Goal: Transaction & Acquisition: Book appointment/travel/reservation

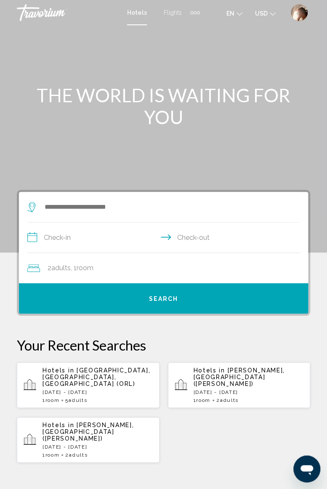
click at [150, 246] on input "**********" at bounding box center [164, 238] width 275 height 32
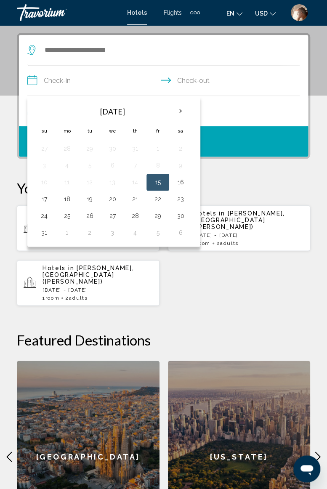
scroll to position [162, 0]
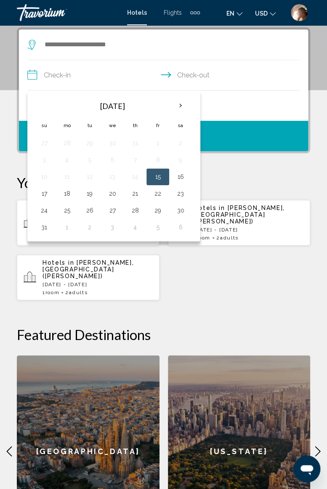
click at [269, 278] on div "Hotels in [GEOGRAPHIC_DATA], [GEOGRAPHIC_DATA], [GEOGRAPHIC_DATA] (ORL) [DATE] …" at bounding box center [163, 249] width 293 height 101
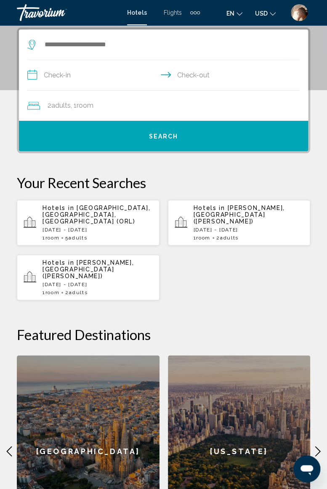
click at [259, 282] on div "Hotels in [GEOGRAPHIC_DATA], [GEOGRAPHIC_DATA], [GEOGRAPHIC_DATA] (ORL) [DATE] …" at bounding box center [163, 249] width 293 height 101
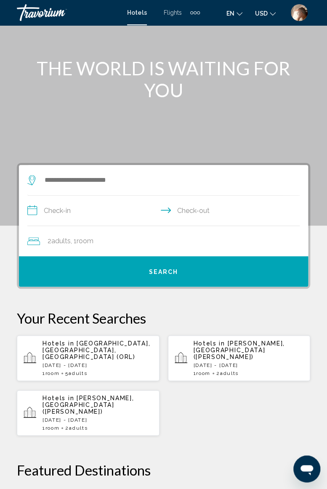
scroll to position [26, 0]
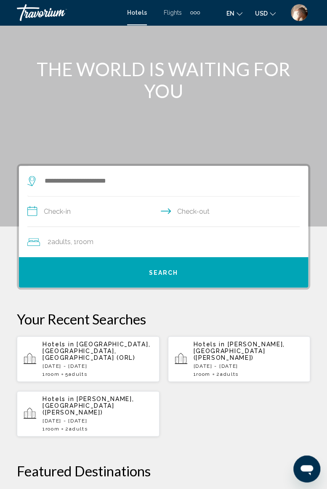
click at [107, 169] on div "Search widget" at bounding box center [159, 181] width 264 height 30
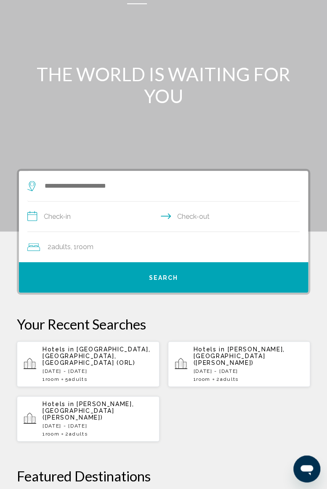
scroll to position [0, 0]
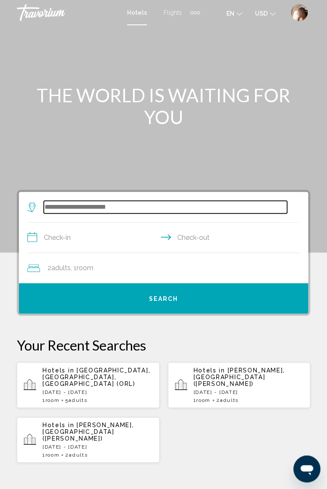
click at [116, 206] on input "Search widget" at bounding box center [165, 207] width 243 height 13
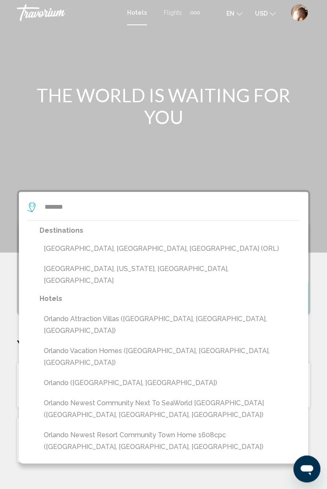
click at [111, 246] on button "[GEOGRAPHIC_DATA], [GEOGRAPHIC_DATA], [GEOGRAPHIC_DATA] (ORL)" at bounding box center [170, 249] width 260 height 16
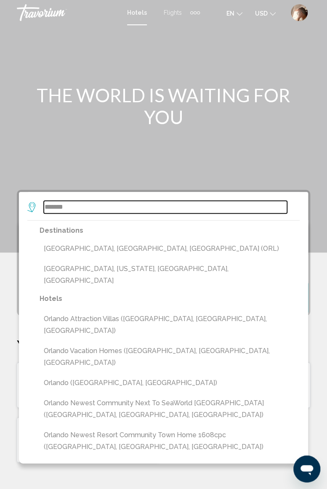
type input "**********"
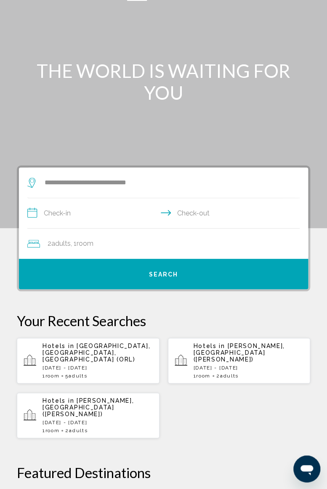
click at [96, 198] on input "**********" at bounding box center [164, 214] width 275 height 32
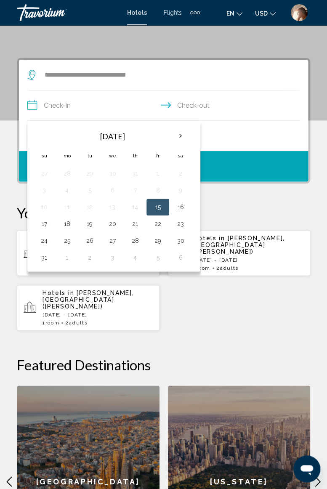
scroll to position [162, 0]
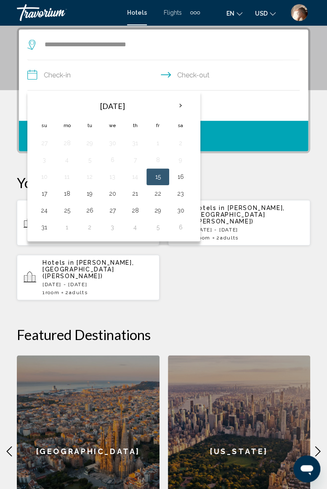
click at [179, 111] on th "Next month" at bounding box center [180, 105] width 23 height 19
click at [182, 107] on th "Next month" at bounding box center [180, 105] width 23 height 19
click at [177, 107] on th "Next month" at bounding box center [180, 105] width 23 height 19
click at [179, 107] on th "Next month" at bounding box center [180, 105] width 23 height 19
click at [133, 161] on button "11" at bounding box center [134, 160] width 13 height 12
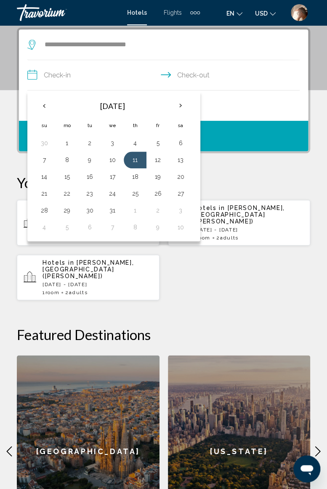
click at [46, 179] on button "14" at bounding box center [43, 177] width 13 height 12
type input "**********"
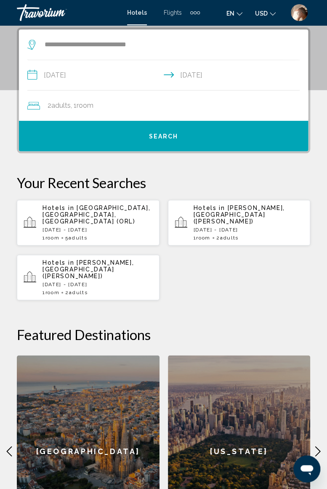
click at [115, 107] on div "2 Adult Adults , 1 Room rooms" at bounding box center [167, 106] width 280 height 12
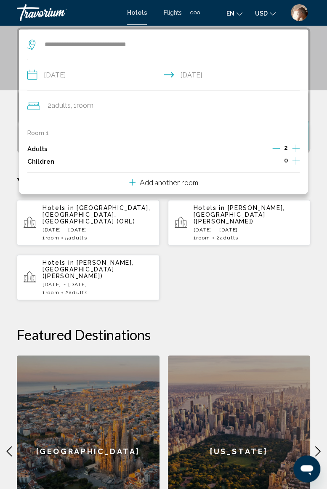
click at [295, 163] on icon "Increment children" at bounding box center [296, 161] width 8 height 10
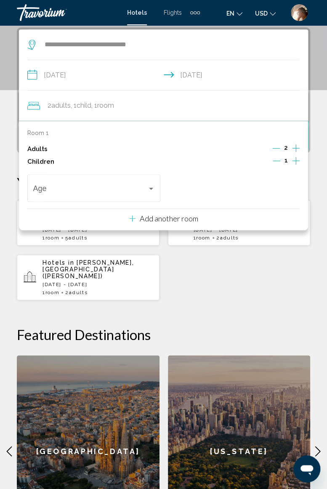
click at [149, 188] on div "Travelers: 2 adults, 1 child" at bounding box center [151, 189] width 4 height 2
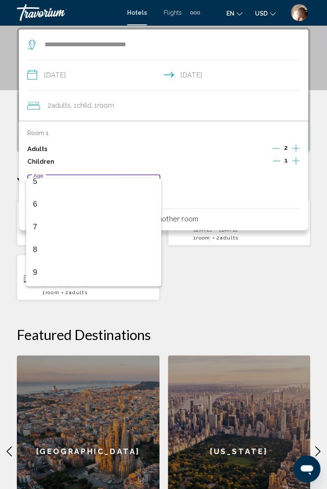
scroll to position [123, 0]
click at [71, 206] on span "6" at bounding box center [94, 203] width 122 height 23
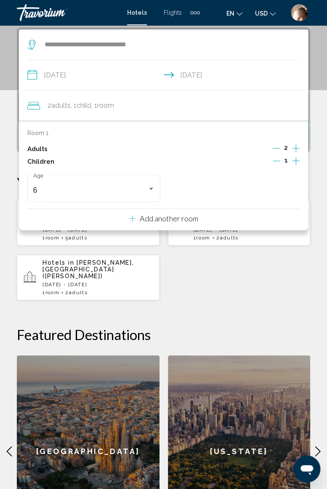
click at [240, 283] on div "Hotels in [GEOGRAPHIC_DATA], [GEOGRAPHIC_DATA], [GEOGRAPHIC_DATA] (ORL) [DATE] …" at bounding box center [163, 249] width 293 height 101
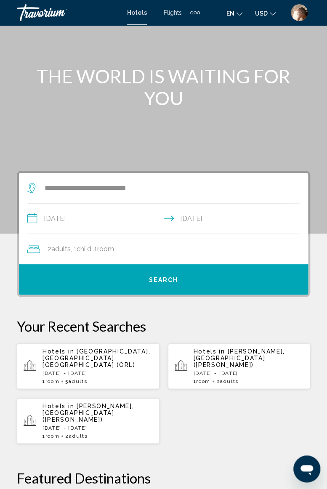
scroll to position [18, 0]
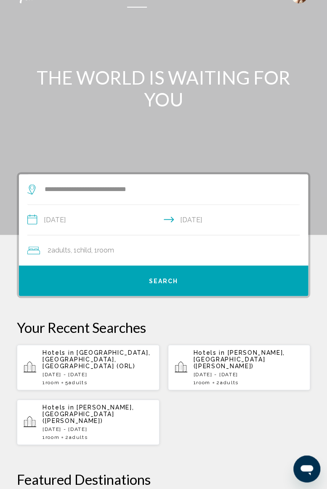
click at [148, 249] on div "2 Adult Adults , 1 Child Children , 1 Room rooms" at bounding box center [167, 250] width 280 height 12
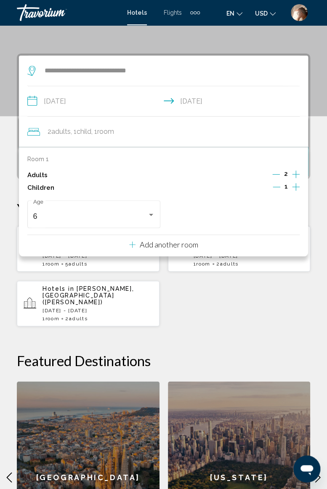
scroll to position [162, 0]
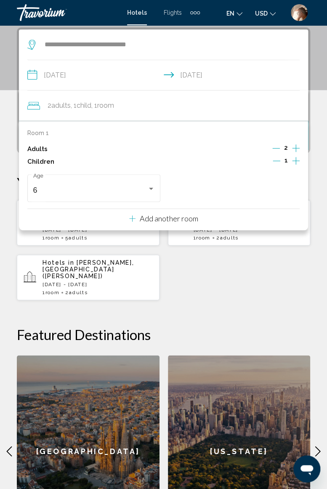
click at [151, 188] on div "Travelers: 2 adults, 1 child" at bounding box center [151, 189] width 4 height 2
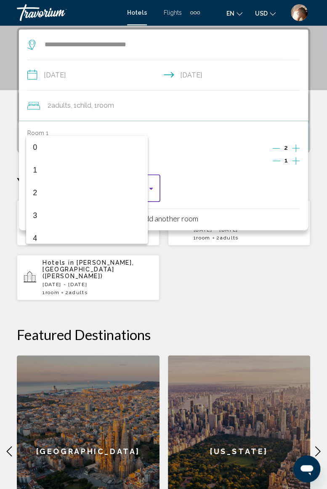
scroll to position [94, 0]
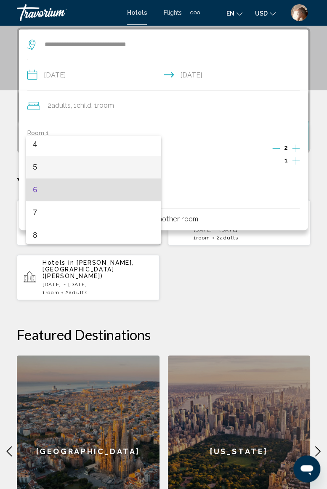
click at [69, 169] on span "5" at bounding box center [94, 167] width 122 height 23
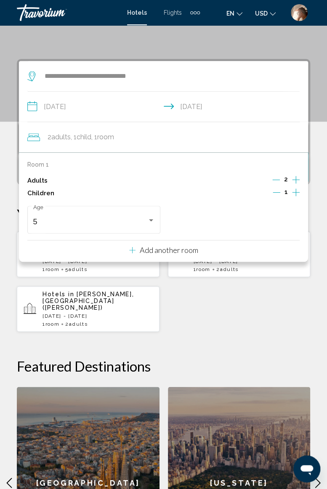
scroll to position [113, 0]
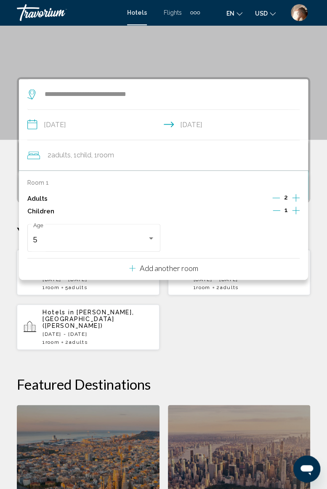
click at [228, 320] on div "Hotels in [GEOGRAPHIC_DATA], [GEOGRAPHIC_DATA], [GEOGRAPHIC_DATA] (ORL) [DATE] …" at bounding box center [163, 299] width 293 height 101
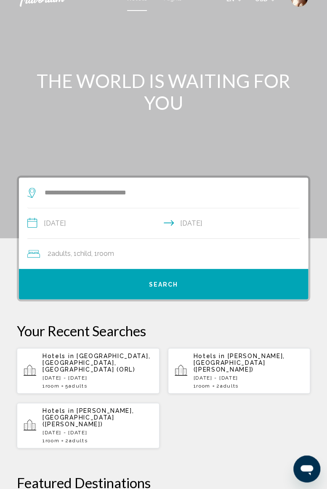
scroll to position [5, 0]
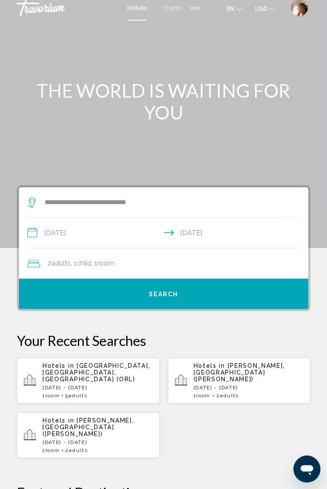
click at [164, 291] on span "Search" at bounding box center [163, 294] width 29 height 7
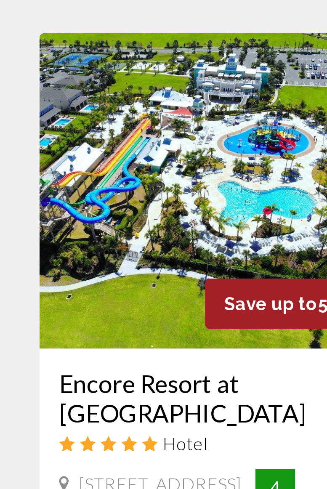
scroll to position [576, 0]
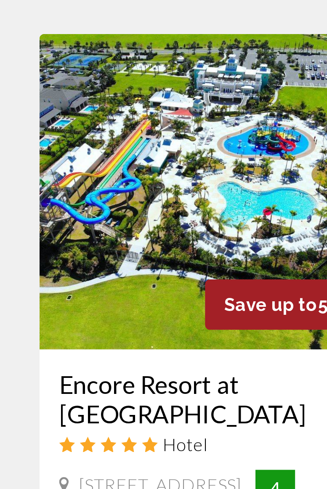
click at [109, 350] on div "Hotel" at bounding box center [88, 354] width 126 height 9
click at [31, 367] on div "[STREET_ADDRESS]" at bounding box center [67, 371] width 84 height 9
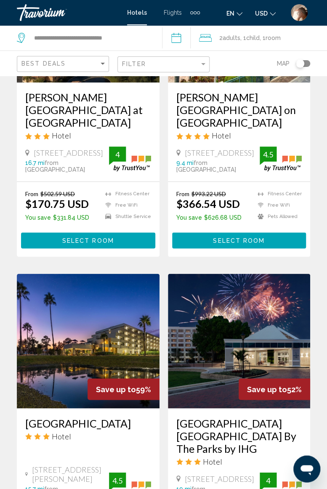
scroll to position [0, 0]
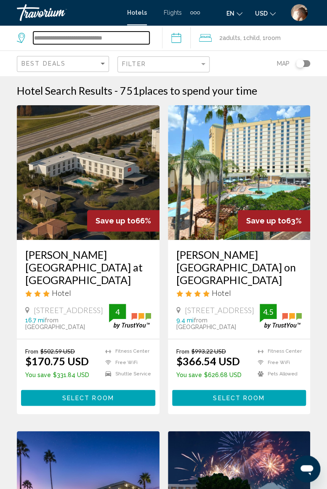
click at [129, 42] on input "**********" at bounding box center [91, 38] width 116 height 13
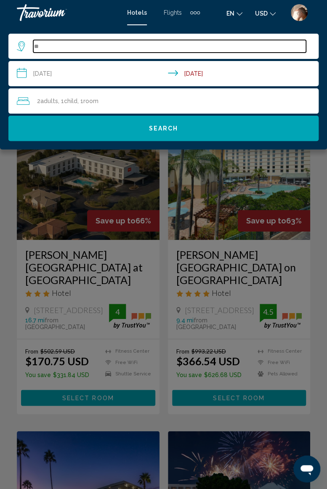
type input "*"
click at [87, 44] on input "Search widget" at bounding box center [169, 46] width 272 height 13
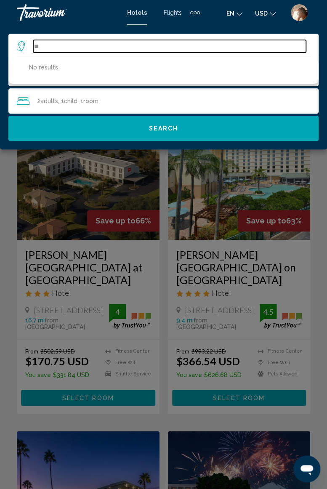
type input "*"
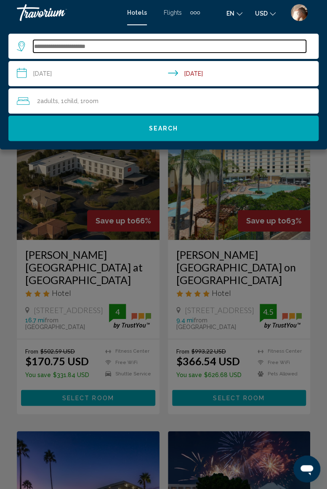
click at [97, 46] on input "Search widget" at bounding box center [169, 46] width 272 height 13
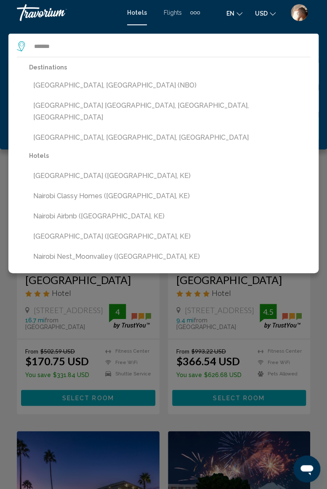
click at [82, 83] on button "[GEOGRAPHIC_DATA], [GEOGRAPHIC_DATA] (NBO)" at bounding box center [169, 85] width 281 height 16
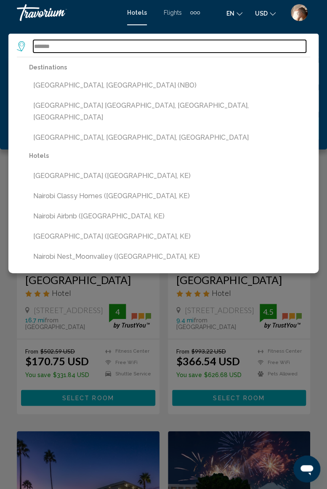
type input "**********"
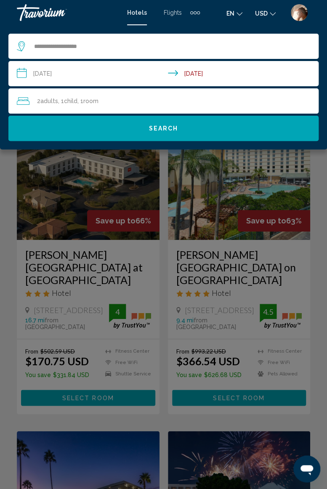
click at [61, 75] on input "**********" at bounding box center [164, 75] width 313 height 28
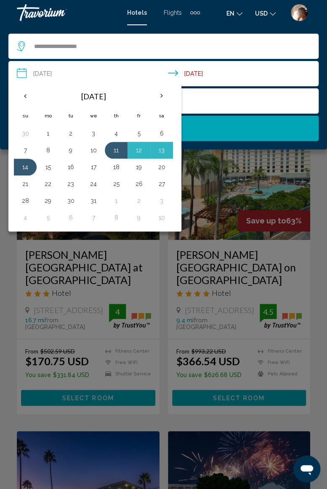
click at [160, 95] on th "Next month" at bounding box center [161, 96] width 23 height 19
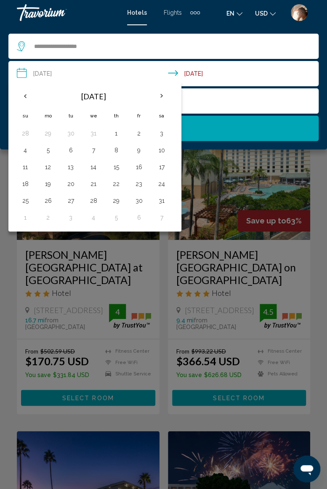
click at [160, 96] on th "Next month" at bounding box center [161, 96] width 23 height 19
click at [160, 93] on th "Next month" at bounding box center [161, 96] width 23 height 19
click at [21, 96] on th "Previous month" at bounding box center [25, 96] width 23 height 19
click at [116, 167] on button "12" at bounding box center [115, 167] width 13 height 12
click at [27, 181] on button "15" at bounding box center [25, 184] width 13 height 12
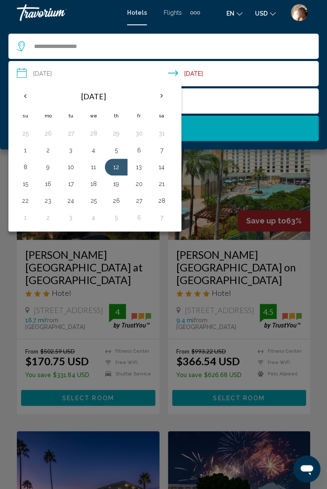
type input "**********"
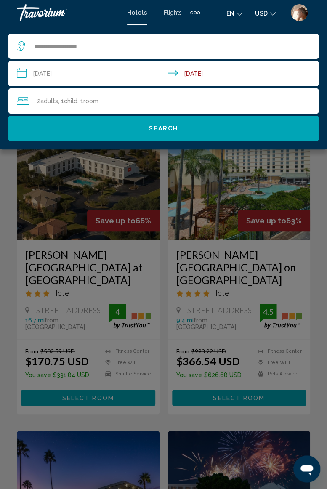
click at [127, 98] on div "2 Adult Adults , 1 Child Children , 1 Room rooms" at bounding box center [167, 101] width 301 height 12
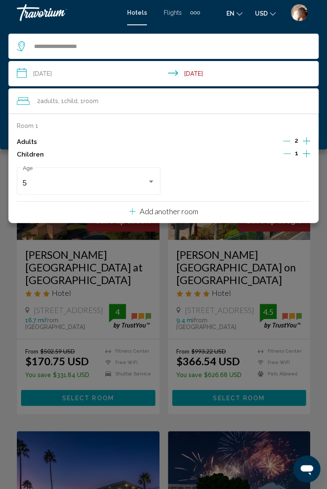
click at [285, 153] on icon "Decrement children" at bounding box center [287, 153] width 8 height 0
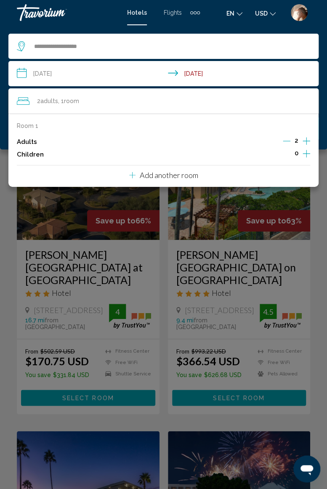
click at [316, 223] on div "Main content" at bounding box center [163, 244] width 327 height 489
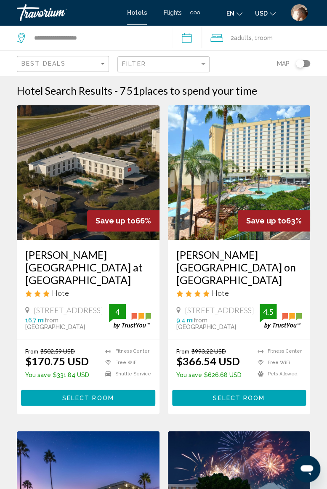
click at [193, 38] on input "**********" at bounding box center [189, 39] width 34 height 28
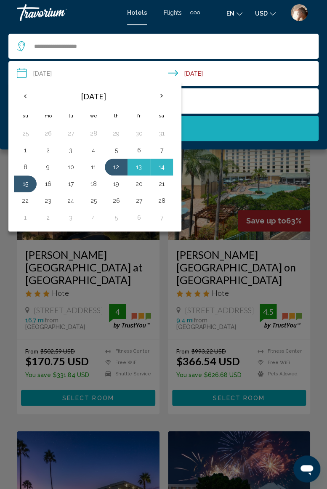
click at [206, 125] on button "Search" at bounding box center [163, 128] width 310 height 25
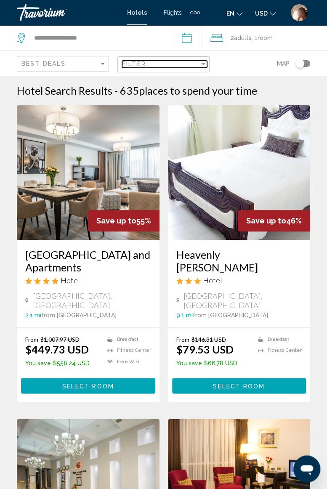
click at [204, 64] on div "Filter" at bounding box center [203, 64] width 4 height 2
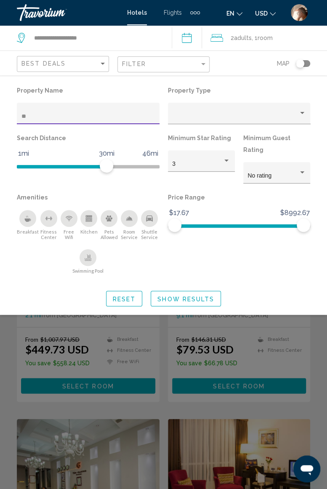
type input "***"
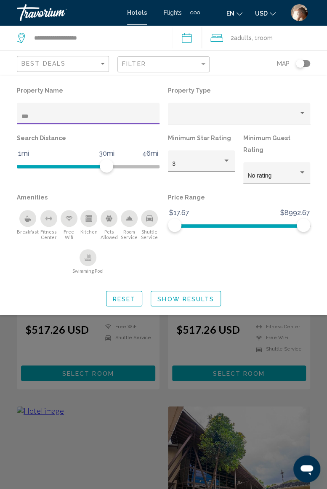
click at [316, 304] on div "Search widget" at bounding box center [163, 307] width 327 height 362
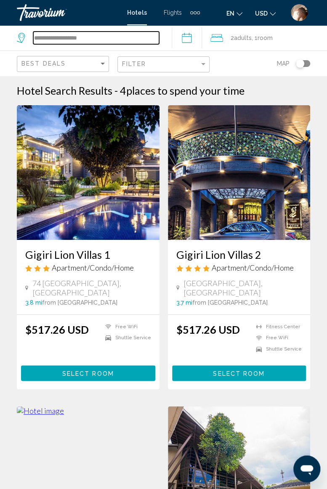
click at [108, 40] on input "**********" at bounding box center [96, 38] width 126 height 13
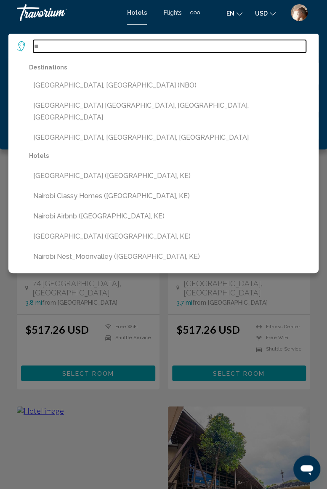
type input "*"
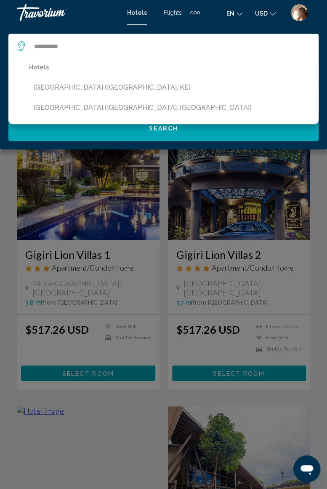
click at [89, 85] on button "[GEOGRAPHIC_DATA] ([GEOGRAPHIC_DATA], KE)" at bounding box center [169, 87] width 281 height 16
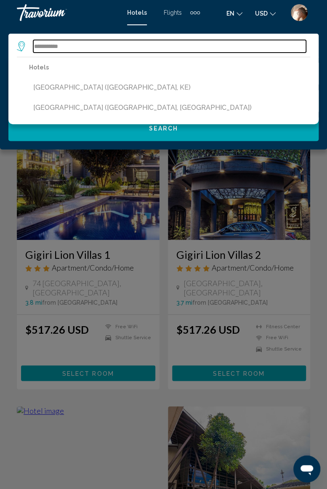
type input "**********"
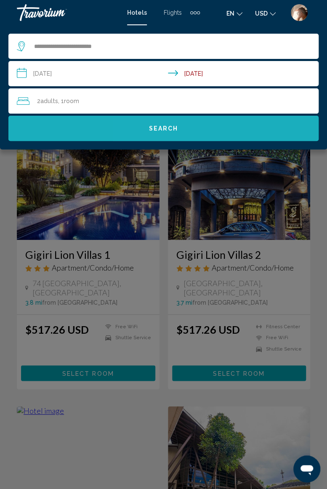
click at [162, 129] on span "Search" at bounding box center [163, 128] width 29 height 7
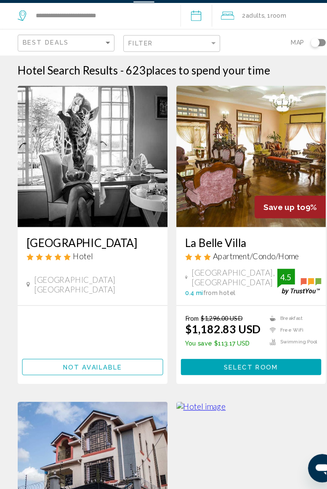
scroll to position [0, 0]
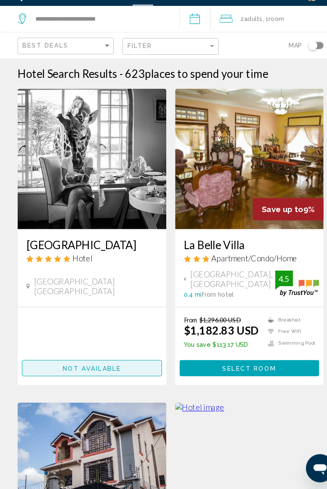
click at [105, 370] on span "Not available" at bounding box center [88, 372] width 56 height 7
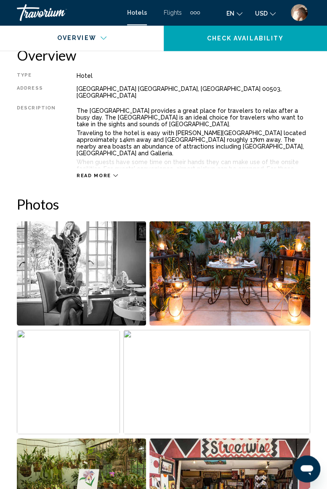
scroll to position [421, 0]
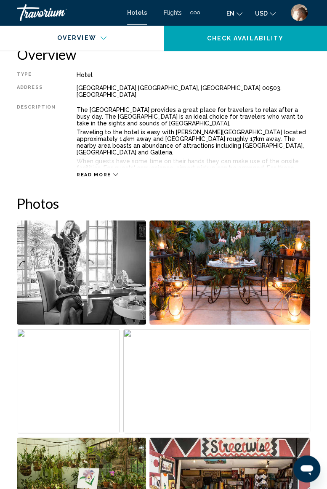
click at [120, 270] on img "Open full-screen image slider" at bounding box center [81, 272] width 129 height 104
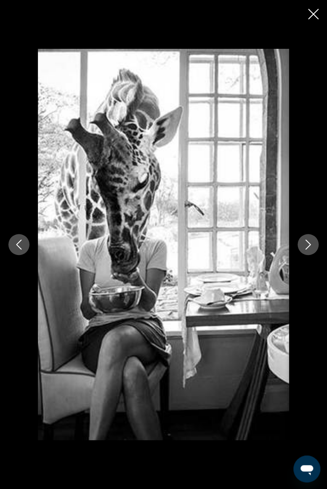
click at [306, 246] on icon "Next image" at bounding box center [308, 244] width 10 height 10
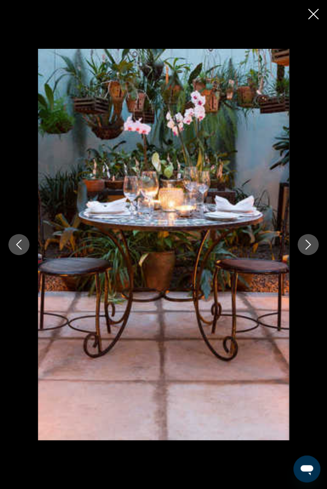
click at [314, 240] on button "Next image" at bounding box center [307, 244] width 21 height 21
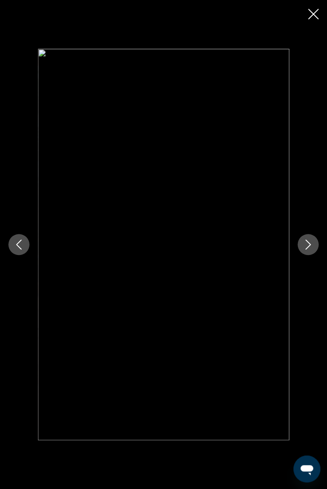
click at [308, 248] on icon "Next image" at bounding box center [308, 244] width 10 height 10
click at [310, 247] on icon "Next image" at bounding box center [308, 244] width 10 height 10
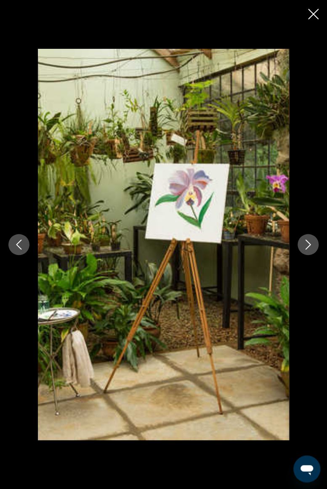
click at [307, 251] on button "Next image" at bounding box center [307, 244] width 21 height 21
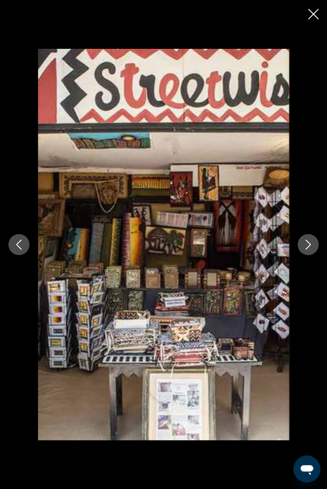
click at [313, 249] on button "Next image" at bounding box center [307, 244] width 21 height 21
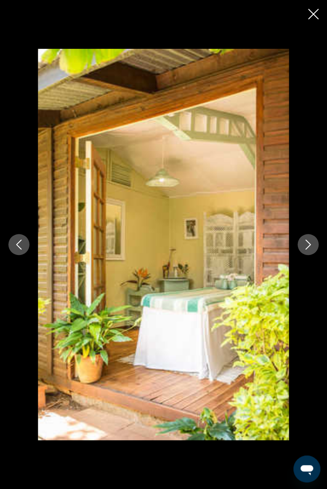
click at [315, 246] on button "Next image" at bounding box center [307, 244] width 21 height 21
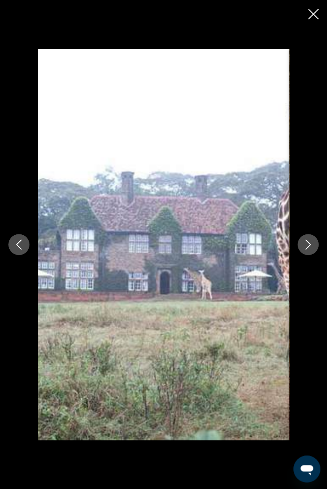
click at [314, 19] on icon "Close slideshow" at bounding box center [313, 14] width 11 height 11
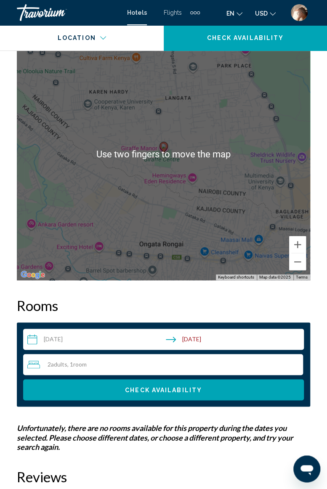
scroll to position [1158, 0]
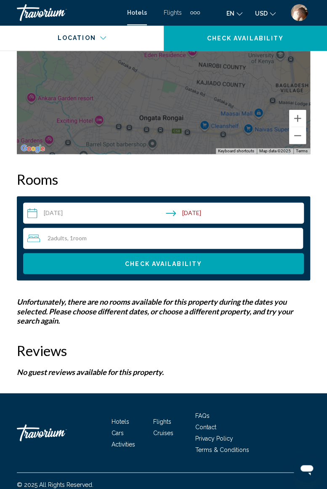
click at [130, 202] on input "**********" at bounding box center [165, 214] width 284 height 24
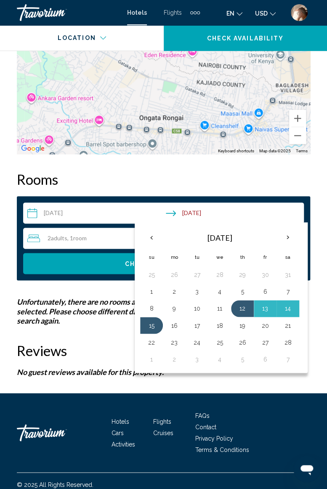
click at [152, 319] on button "15" at bounding box center [151, 325] width 13 height 12
click at [220, 319] on button "18" at bounding box center [219, 325] width 13 height 12
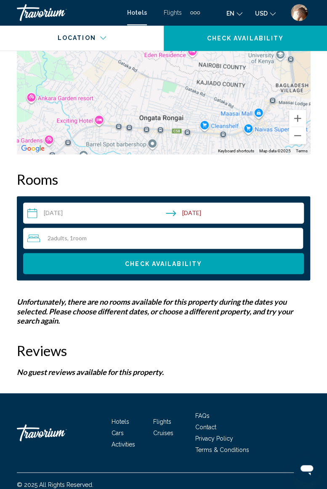
click at [171, 260] on span "Check Availability" at bounding box center [163, 263] width 77 height 7
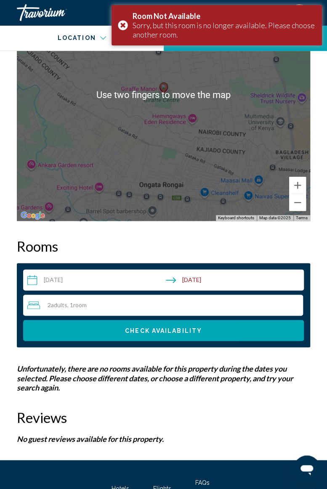
scroll to position [1090, 0]
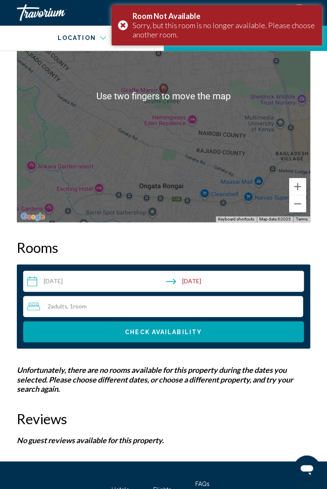
click at [182, 270] on input "**********" at bounding box center [165, 282] width 284 height 24
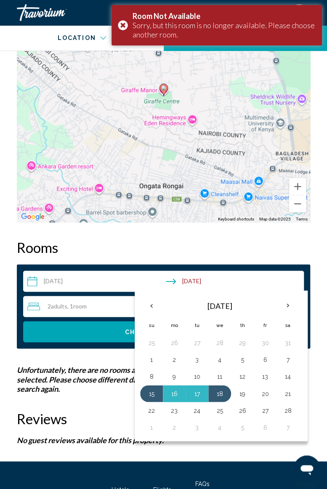
click at [286, 298] on th "Next month" at bounding box center [287, 305] width 23 height 19
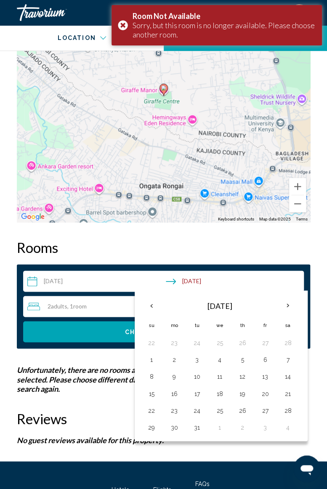
click at [153, 370] on button "8" at bounding box center [151, 376] width 13 height 12
click at [243, 370] on button "12" at bounding box center [241, 376] width 13 height 12
type input "**********"
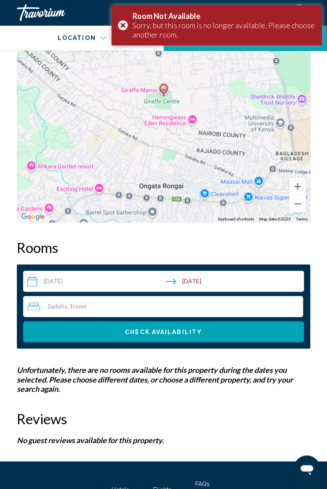
click at [162, 328] on span "Check Availability" at bounding box center [163, 331] width 77 height 7
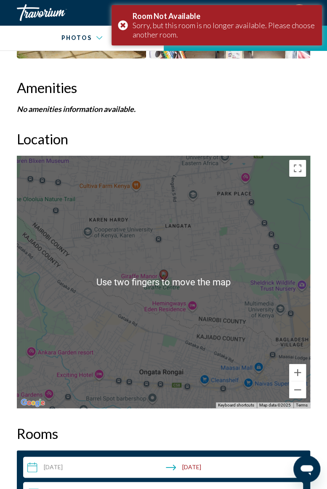
scroll to position [903, 0]
